Goal: Check status: Check status

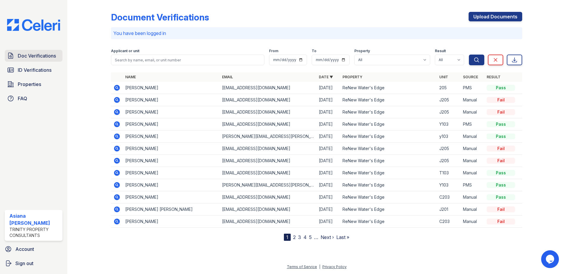
click at [39, 57] on span "Doc Verifications" at bounding box center [37, 55] width 38 height 7
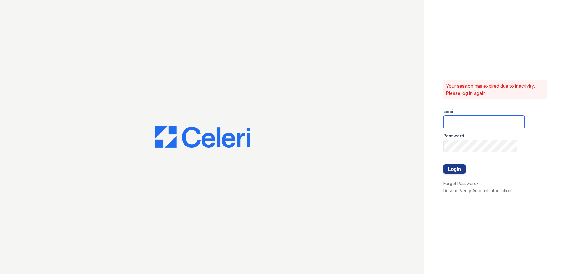
click at [473, 123] on input "email" at bounding box center [484, 121] width 81 height 12
type input "acastro@trinity-pm.com"
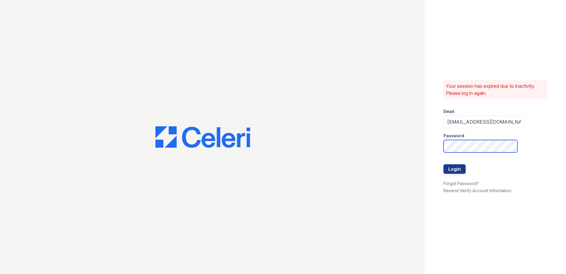
click at [444, 164] on button "Login" at bounding box center [455, 168] width 22 height 9
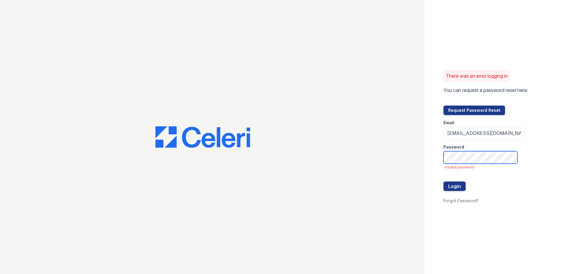
click at [444, 181] on button "Login" at bounding box center [455, 185] width 22 height 9
click at [504, 131] on input "acastro@trinity-pm.com" at bounding box center [484, 133] width 81 height 12
click at [444, 181] on button "Login" at bounding box center [455, 185] width 22 height 9
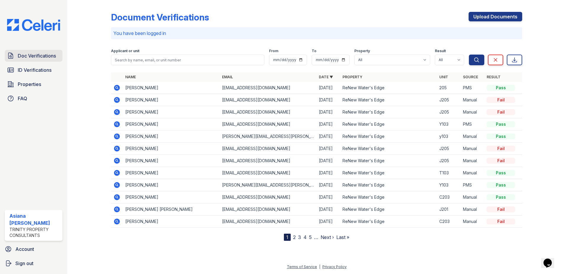
click at [23, 57] on span "Doc Verifications" at bounding box center [37, 55] width 38 height 7
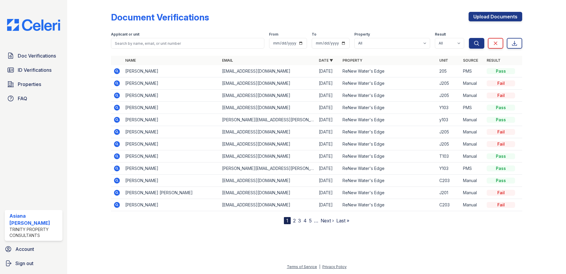
click at [118, 70] on icon at bounding box center [117, 71] width 6 height 6
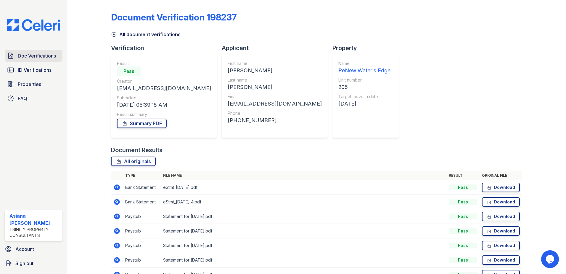
click at [38, 60] on link "Doc Verifications" at bounding box center [34, 56] width 58 height 12
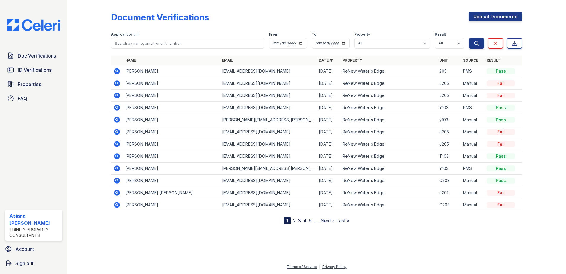
click at [117, 84] on icon at bounding box center [116, 83] width 7 height 7
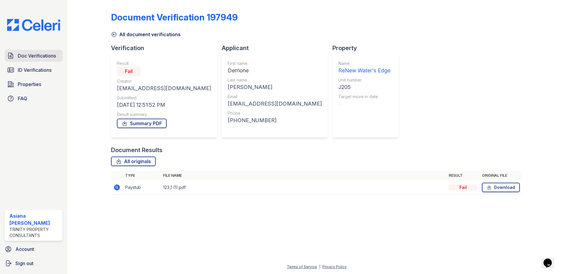
click at [41, 60] on link "Doc Verifications" at bounding box center [34, 56] width 58 height 12
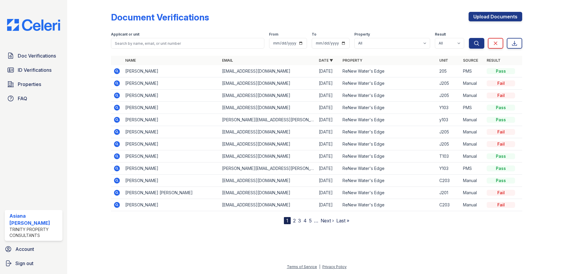
click at [328, 220] on link "Next ›" at bounding box center [327, 220] width 13 height 6
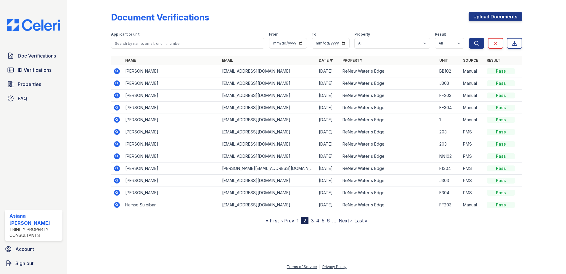
click at [288, 221] on link "‹ Prev" at bounding box center [287, 220] width 13 height 6
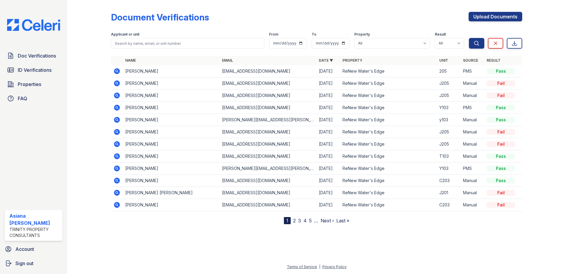
click at [325, 220] on link "Next ›" at bounding box center [327, 220] width 13 height 6
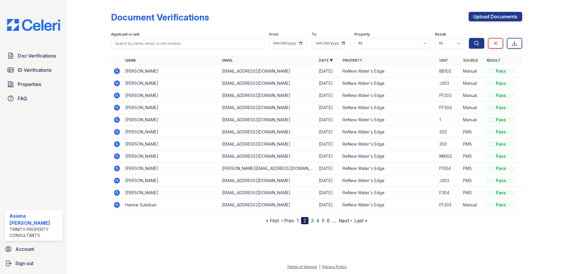
click at [344, 221] on link "Next ›" at bounding box center [345, 220] width 13 height 6
click at [349, 221] on link "Next ›" at bounding box center [347, 220] width 13 height 6
click at [349, 221] on link "Next ›" at bounding box center [350, 220] width 13 height 6
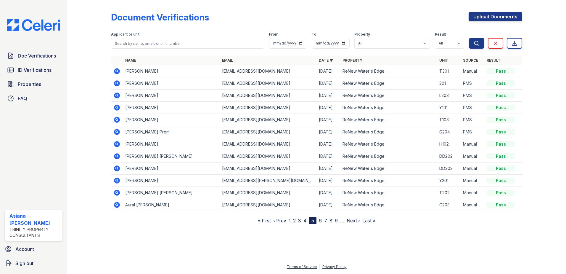
click at [350, 221] on link "Next ›" at bounding box center [353, 220] width 13 height 6
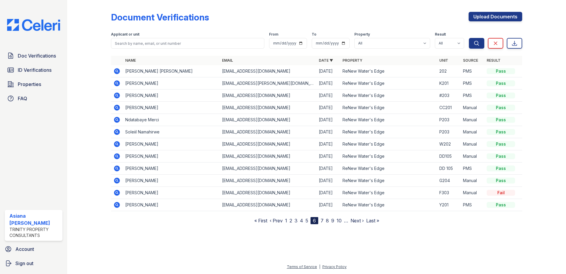
click at [351, 221] on link "Next ›" at bounding box center [357, 220] width 13 height 6
click at [124, 172] on td "Eustace Iwuanyanwu" at bounding box center [171, 168] width 97 height 12
click at [115, 169] on icon at bounding box center [117, 168] width 6 height 6
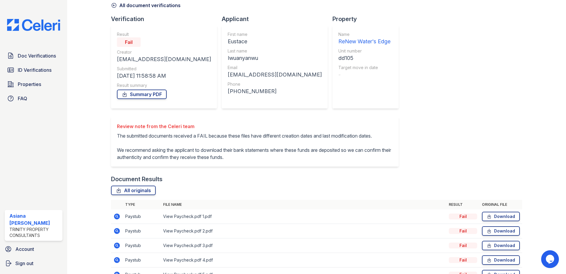
scroll to position [70, 0]
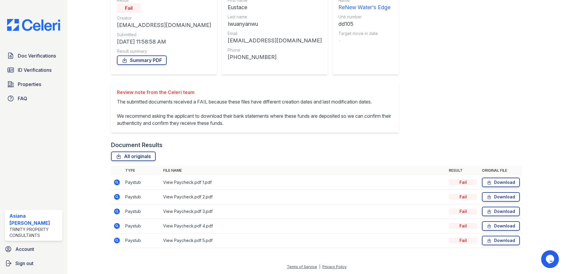
click at [115, 182] on icon at bounding box center [116, 182] width 7 height 7
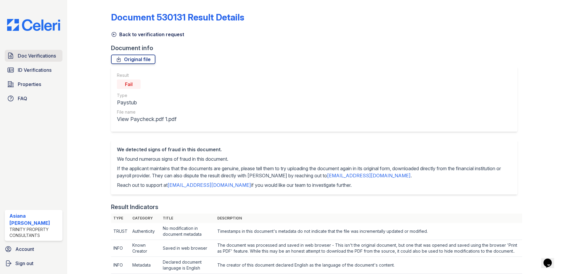
click at [32, 54] on span "Doc Verifications" at bounding box center [37, 55] width 38 height 7
